Goal: Task Accomplishment & Management: Manage account settings

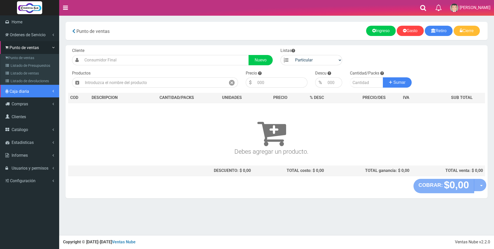
click at [18, 92] on span "Caja diaria" at bounding box center [20, 91] width 20 height 5
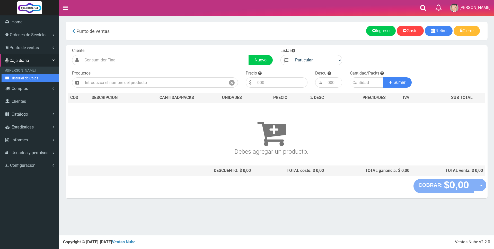
click at [20, 78] on link "Historial de Cajas" at bounding box center [30, 78] width 57 height 8
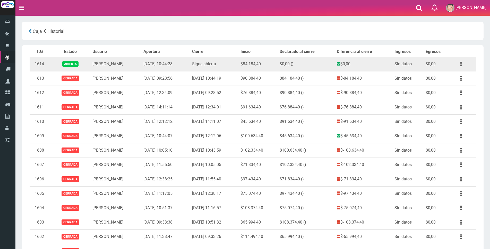
click at [458, 63] on button "button" at bounding box center [461, 64] width 12 height 9
click at [450, 77] on link "Ver" at bounding box center [446, 76] width 41 height 11
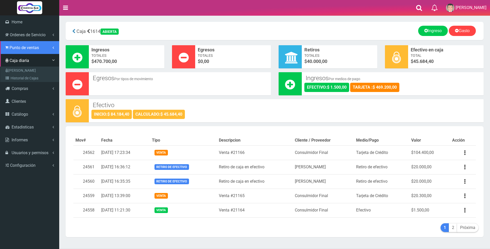
click at [18, 46] on span "Punto de ventas" at bounding box center [24, 47] width 29 height 5
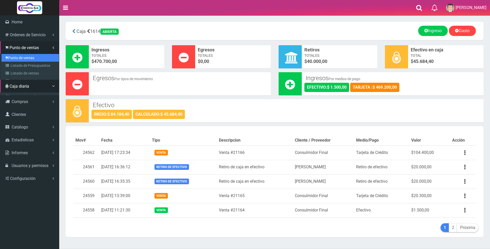
click at [16, 57] on link "Punto de ventas" at bounding box center [30, 58] width 57 height 8
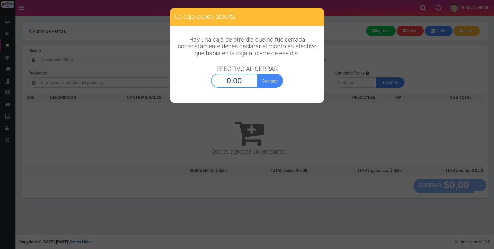
click at [254, 81] on input "0,00" at bounding box center [234, 81] width 47 height 14
type input "45.684,40"
click at [276, 78] on button "Declarar" at bounding box center [270, 81] width 26 height 14
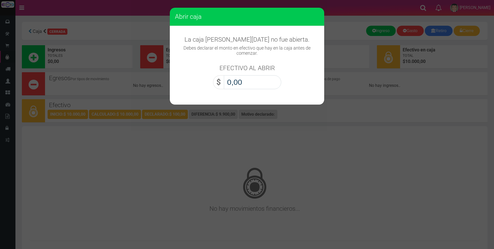
drag, startPoint x: 0, startPoint y: 0, endPoint x: 253, endPoint y: 80, distance: 265.5
click at [253, 80] on input "0,00" at bounding box center [252, 82] width 57 height 14
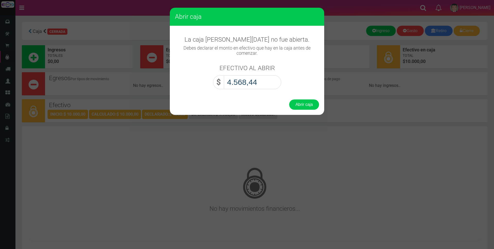
type input "45.684,40"
click at [298, 103] on button "Abrir caja" at bounding box center [304, 105] width 30 height 10
